Goal: Transaction & Acquisition: Purchase product/service

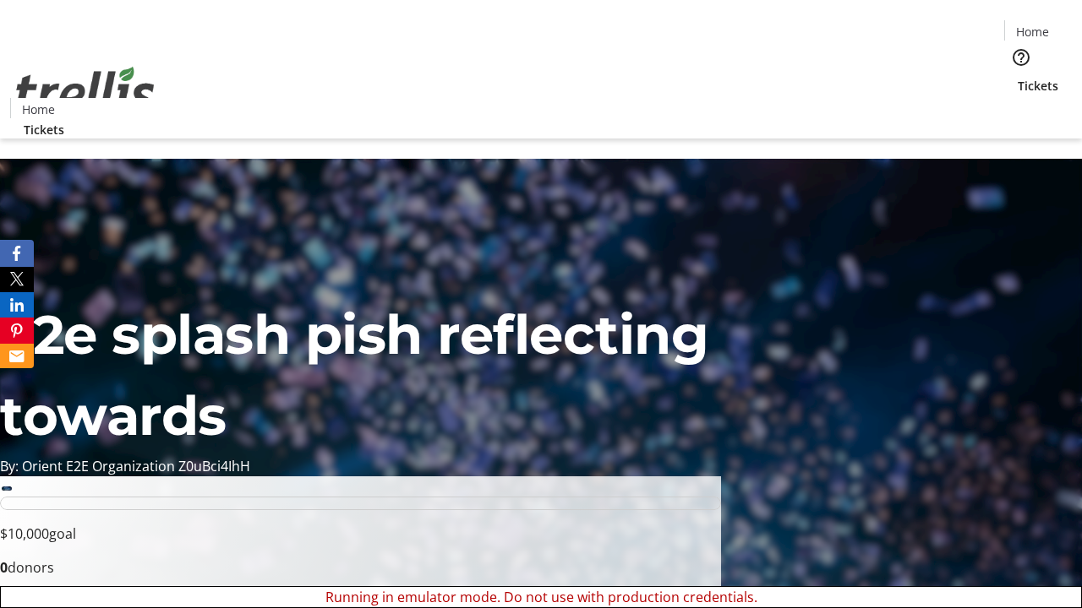
click at [1034, 25] on span "Sign Up" at bounding box center [1040, 24] width 49 height 20
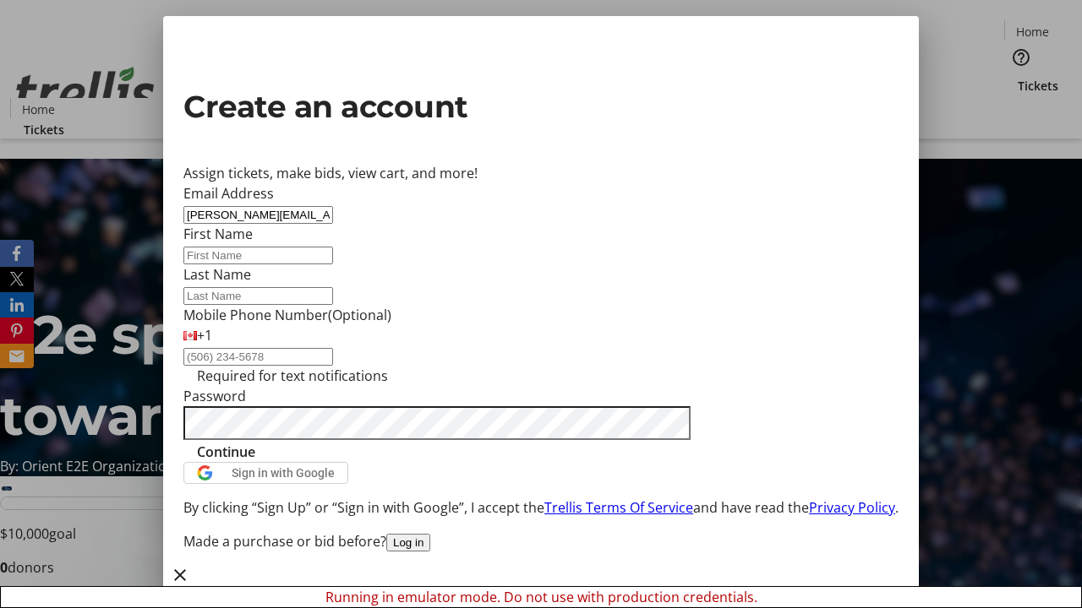
type input "[PERSON_NAME][EMAIL_ADDRESS][DOMAIN_NAME]"
type input "[PERSON_NAME]"
click at [255, 462] on span "Continue" at bounding box center [226, 452] width 58 height 20
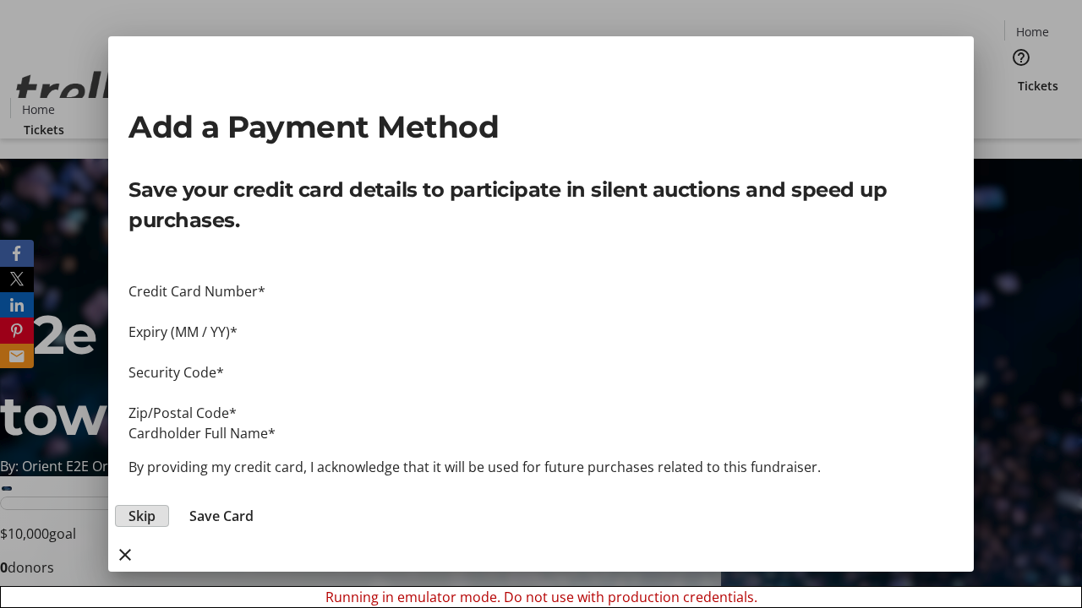
click at [155, 506] on span "Skip" at bounding box center [141, 516] width 27 height 20
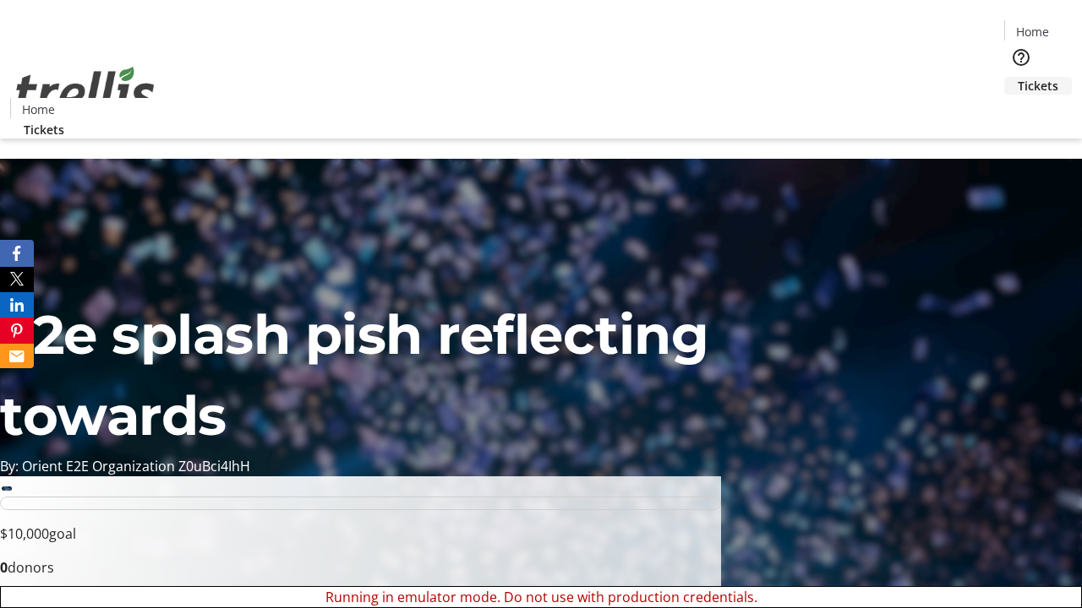
click at [1017, 77] on span "Tickets" at bounding box center [1037, 86] width 41 height 18
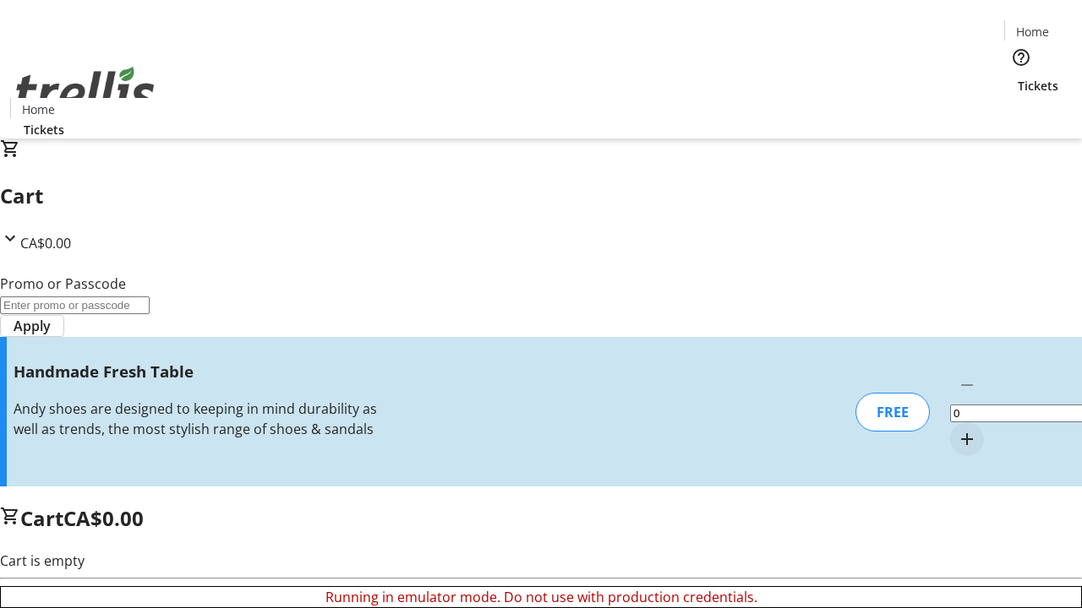
click at [957, 429] on mat-icon "Increment by one" at bounding box center [967, 439] width 20 height 20
type input "1"
